Goal: Navigation & Orientation: Find specific page/section

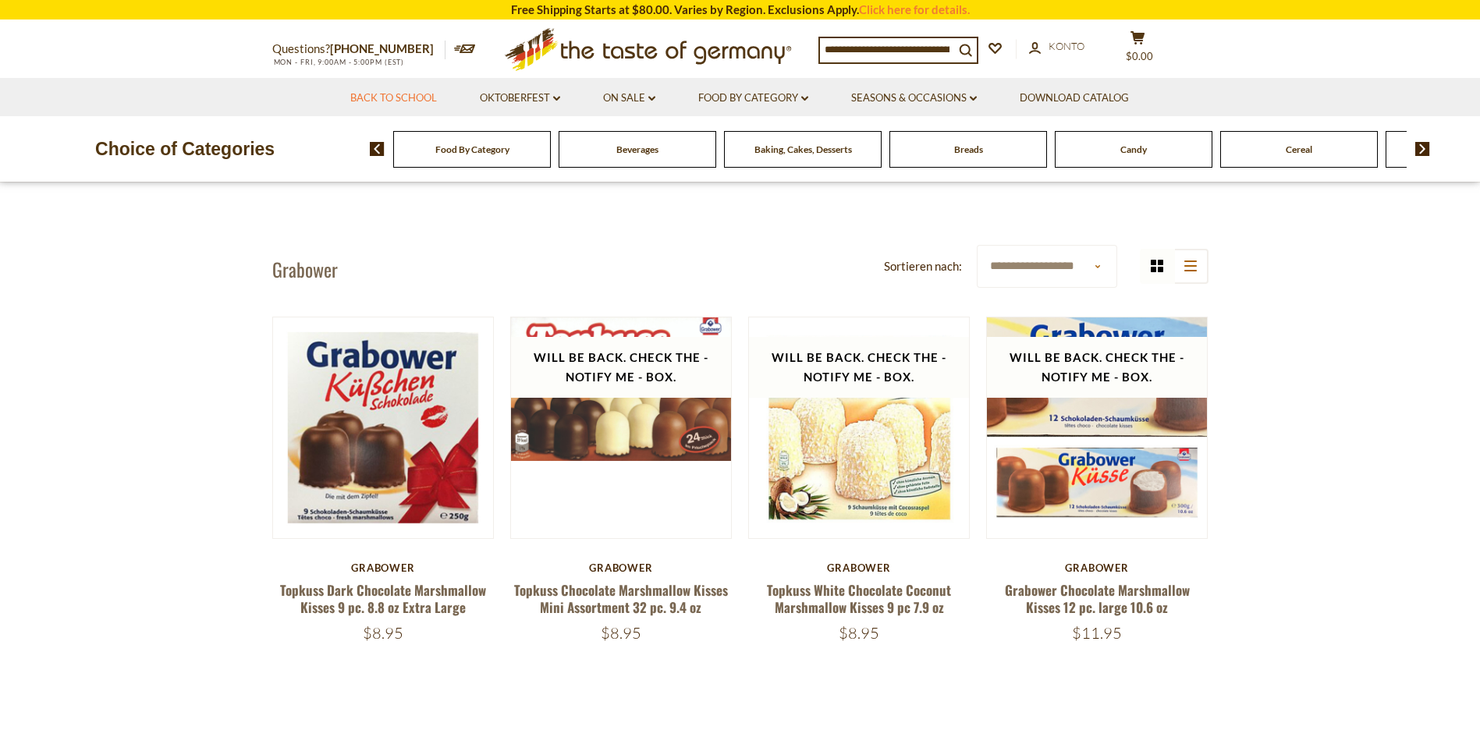
click at [421, 103] on link "Back to School" at bounding box center [393, 98] width 87 height 17
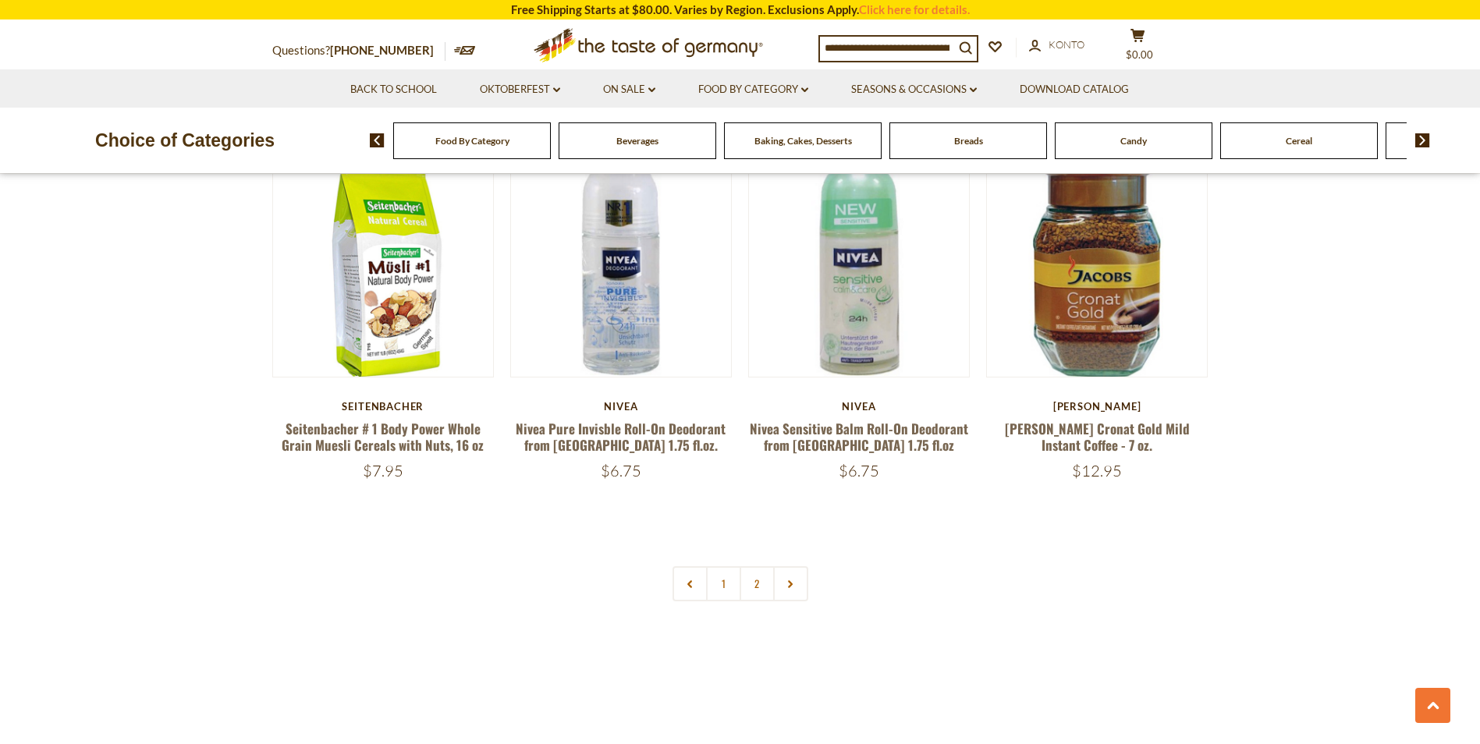
scroll to position [3590, 0]
click at [492, 83] on link "Oktoberfest dropdown_arrow" at bounding box center [520, 89] width 80 height 17
click at [524, 125] on link "Alle Oktoberfest" at bounding box center [514, 130] width 87 height 14
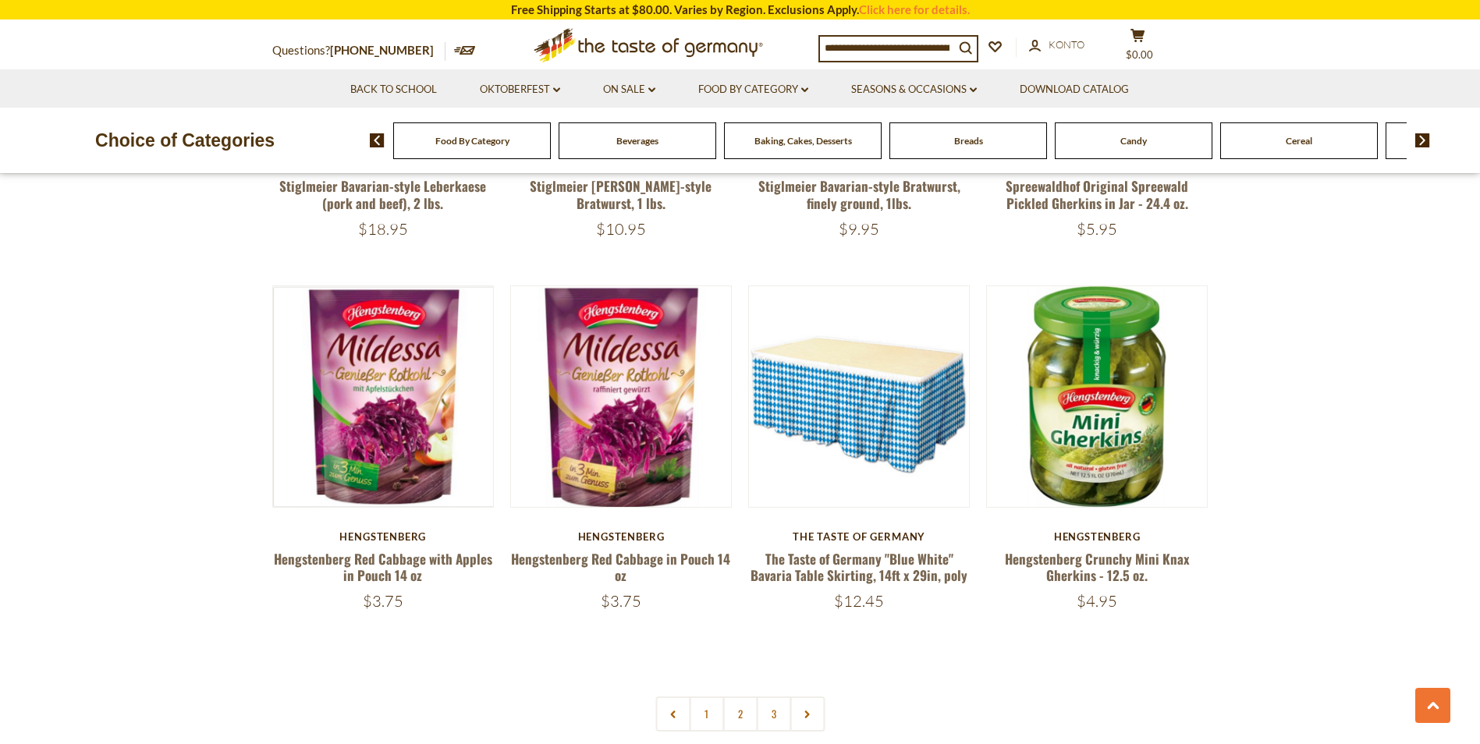
scroll to position [3527, 0]
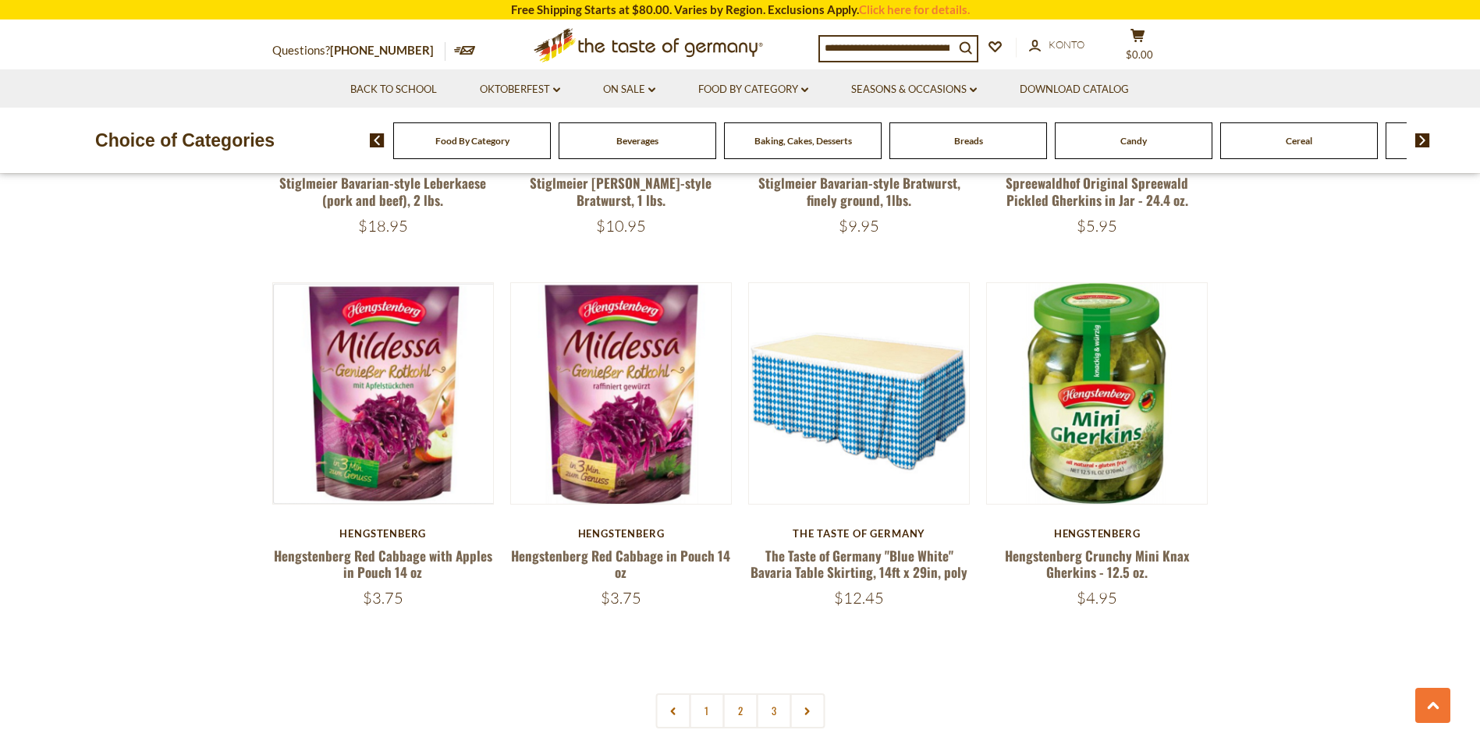
click at [732, 697] on link "2" at bounding box center [740, 711] width 35 height 35
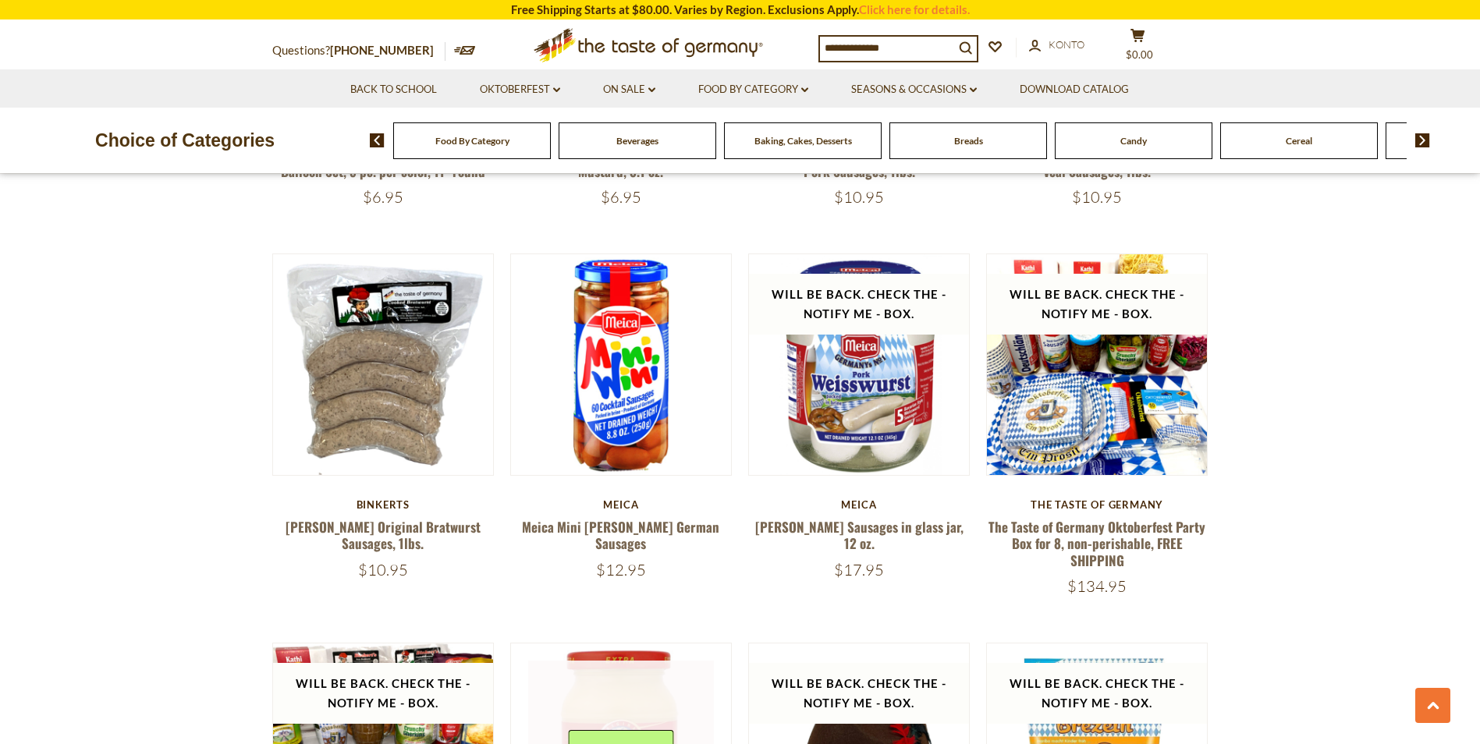
scroll to position [3152, 0]
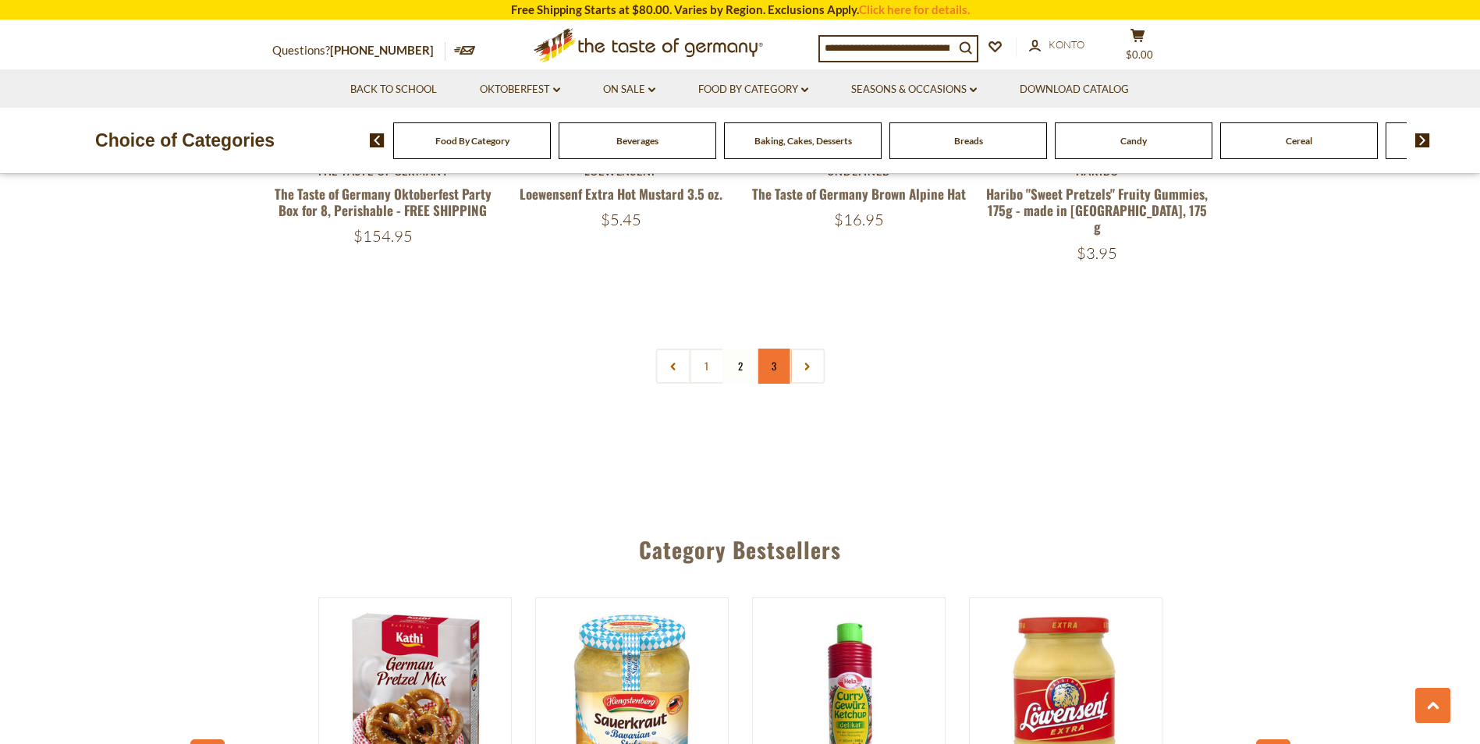
click at [780, 349] on link "3" at bounding box center [773, 366] width 35 height 35
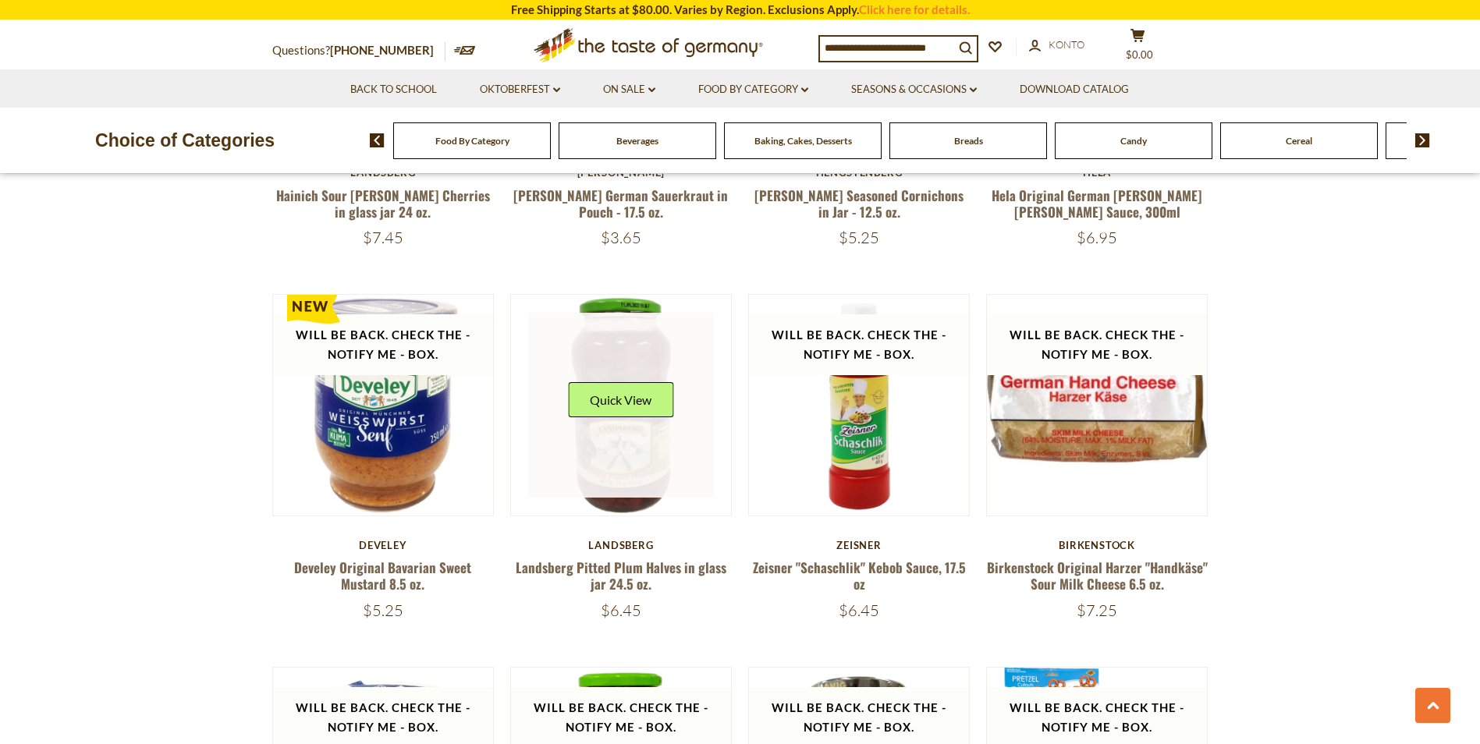
scroll to position [889, 0]
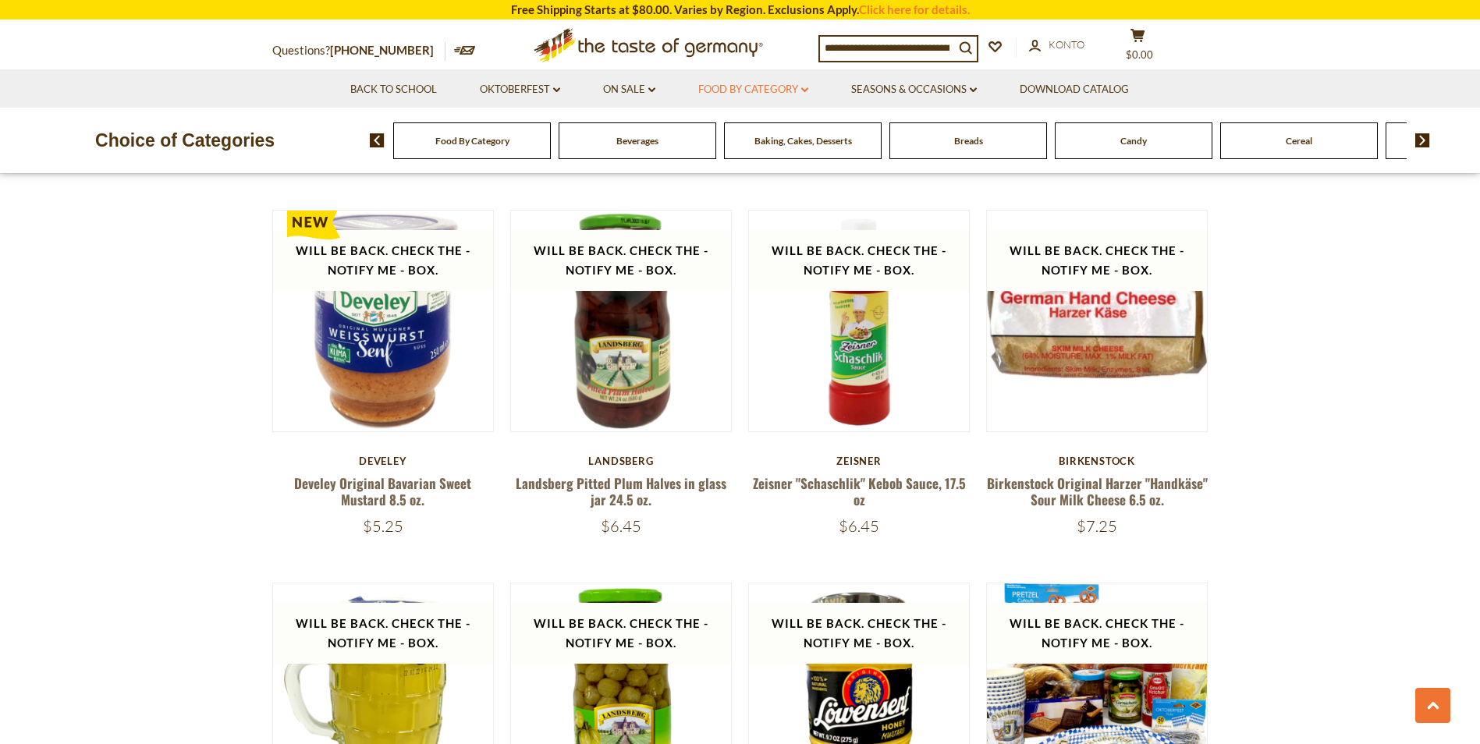
click at [762, 92] on link "Food By Category dropdown_arrow" at bounding box center [753, 89] width 110 height 17
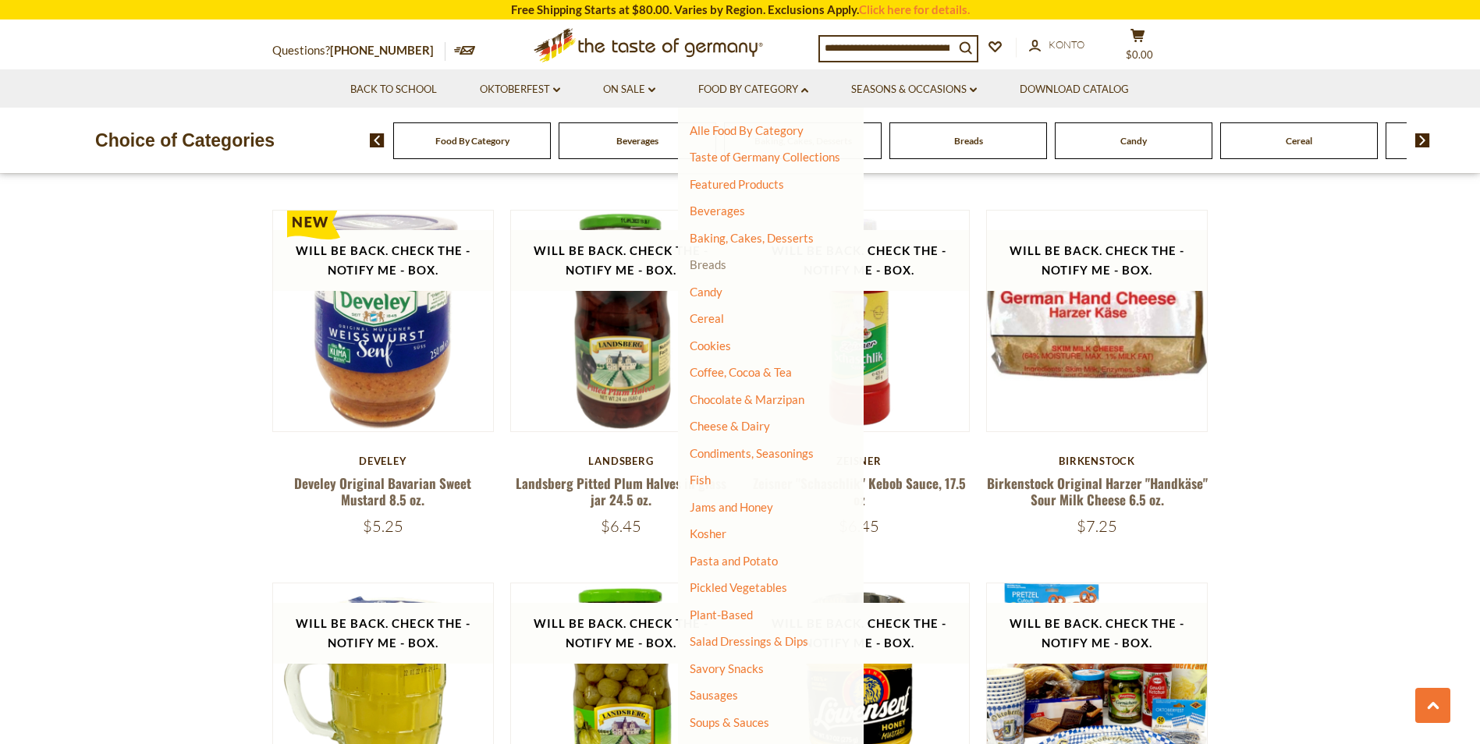
click at [722, 258] on link "Breads" at bounding box center [708, 265] width 37 height 14
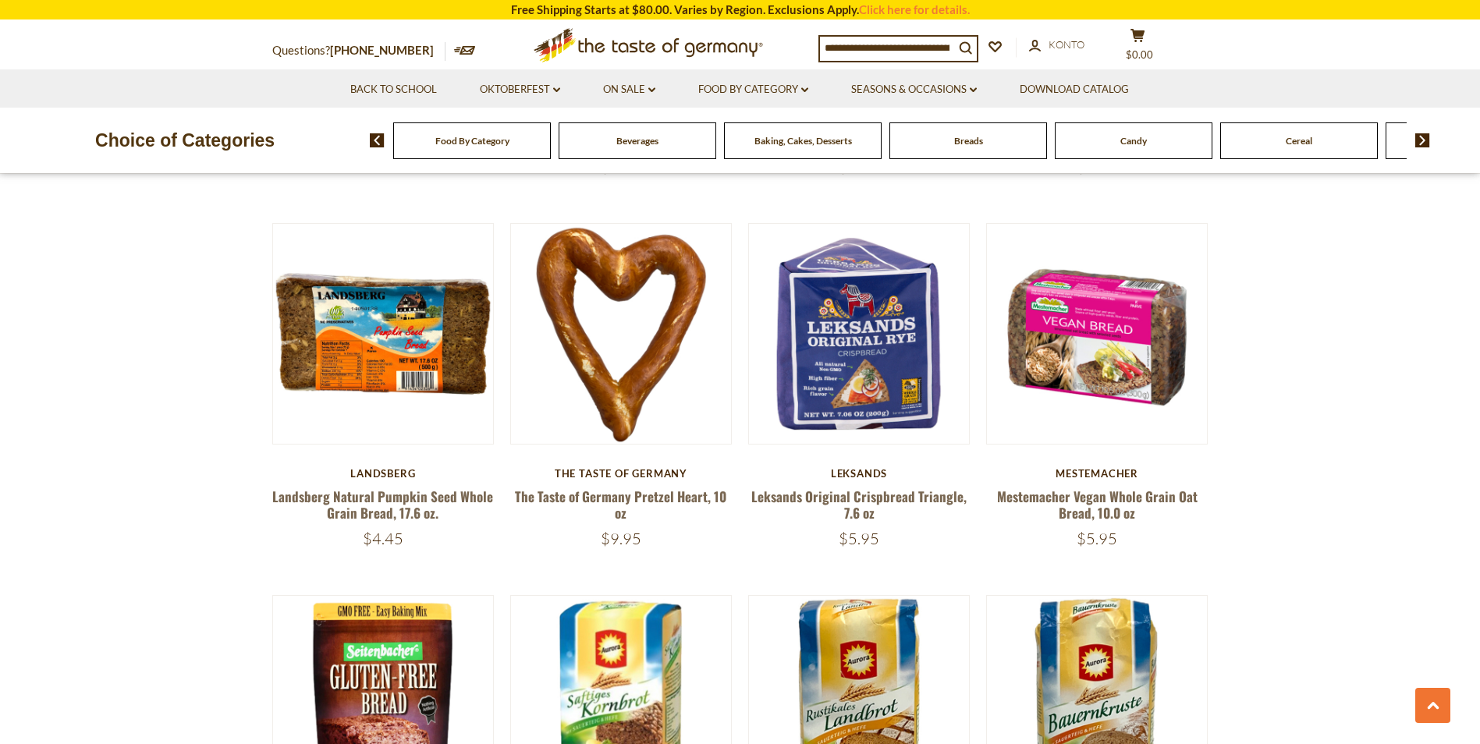
scroll to position [1405, 0]
